Goal: Task Accomplishment & Management: Complete application form

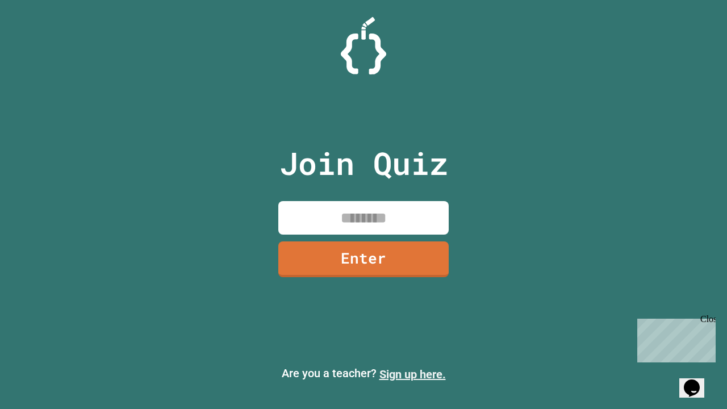
click at [413, 374] on link "Sign up here." at bounding box center [413, 375] width 66 height 14
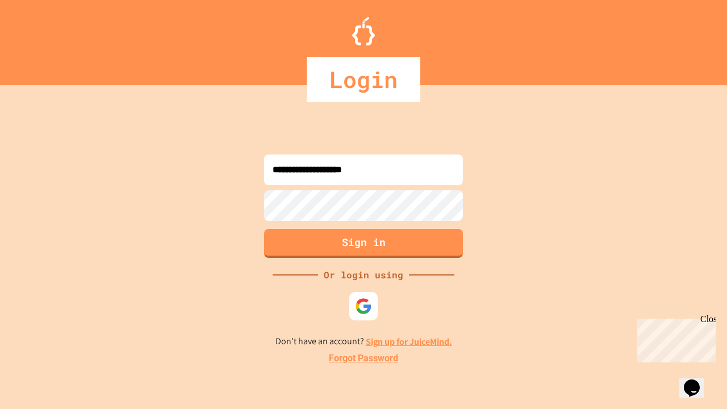
type input "**********"
